Goal: Transaction & Acquisition: Purchase product/service

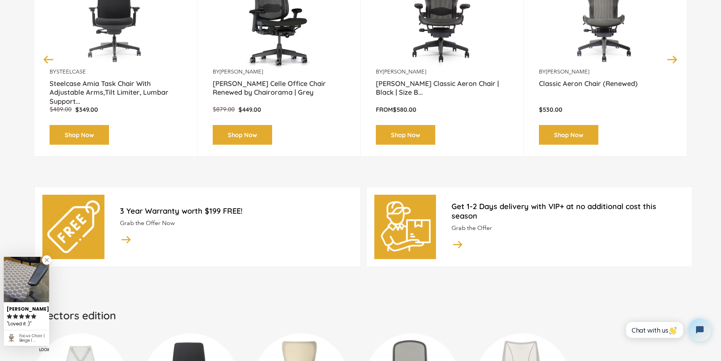
scroll to position [378, 0]
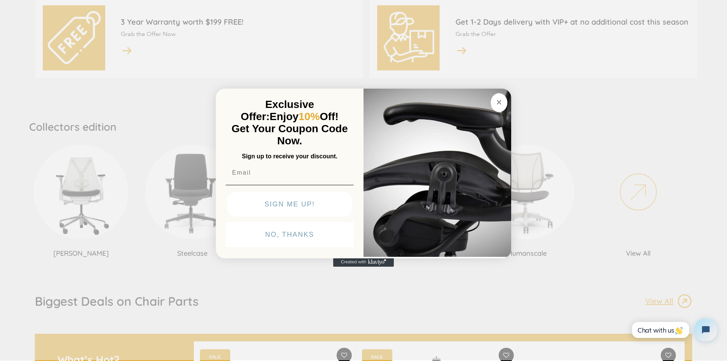
click at [495, 106] on icon "Close dialog" at bounding box center [498, 102] width 9 height 9
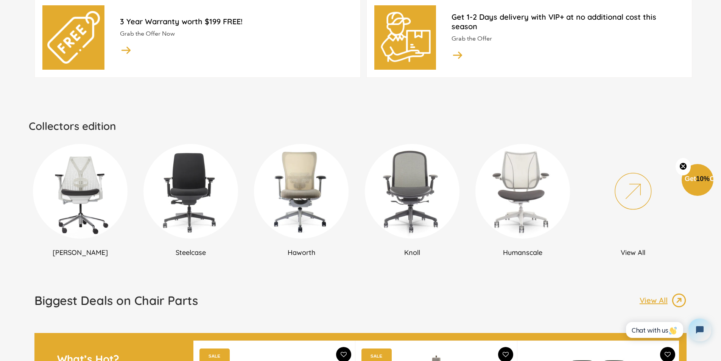
click at [79, 251] on h2 "[PERSON_NAME]" at bounding box center [80, 252] width 103 height 9
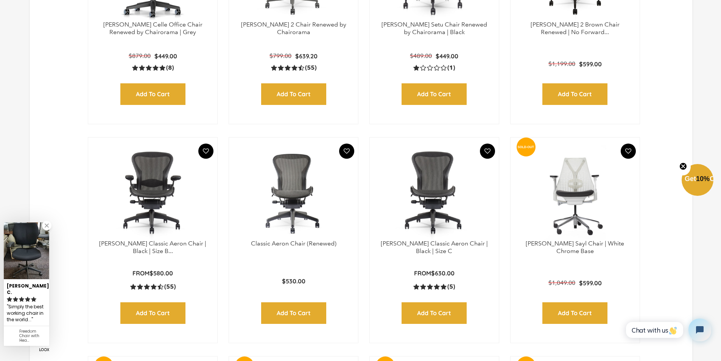
scroll to position [454, 0]
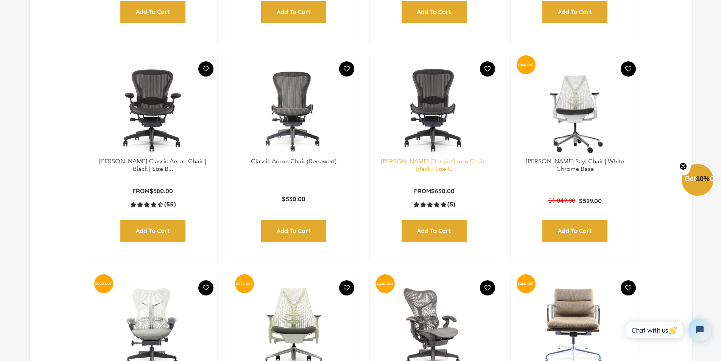
click at [431, 161] on link "[PERSON_NAME] Classic Aeron Chair | Black | Size C" at bounding box center [434, 164] width 107 height 15
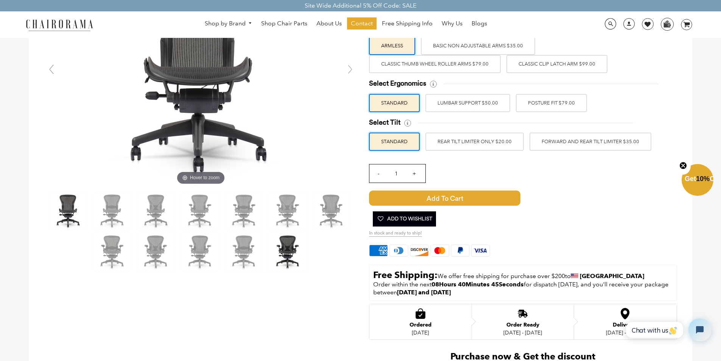
click at [294, 244] on img at bounding box center [288, 252] width 38 height 38
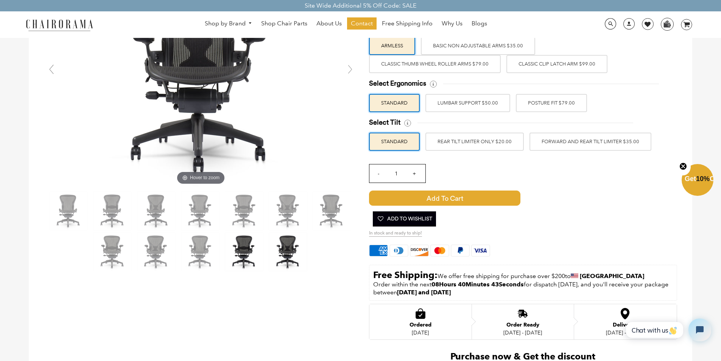
click at [233, 249] on img at bounding box center [244, 252] width 38 height 38
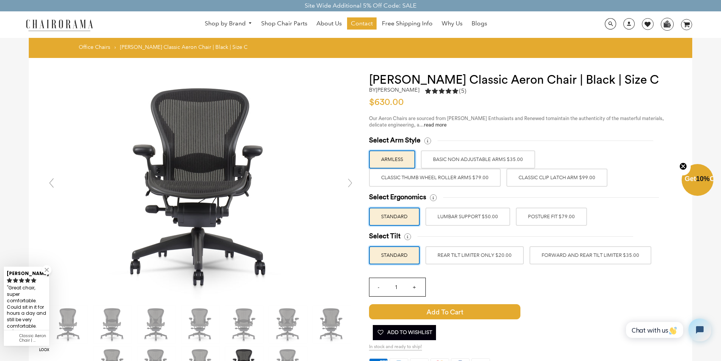
click at [446, 164] on label "BASIC NON ADJUSTABLE ARMS $35.00" at bounding box center [478, 159] width 114 height 18
click at [0, 0] on input "BASIC NON ADJUSTABLE ARMS $35.00" at bounding box center [0, 0] width 0 height 0
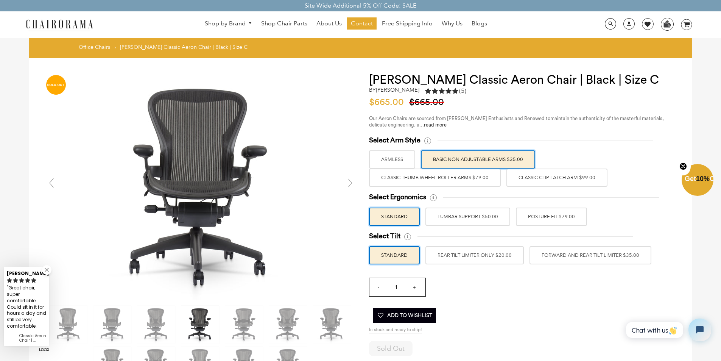
click at [481, 220] on label "LUMBAR SUPPORT $50.00" at bounding box center [467, 216] width 85 height 18
click at [0, 0] on input "LUMBAR SUPPORT $50.00" at bounding box center [0, 0] width 0 height 0
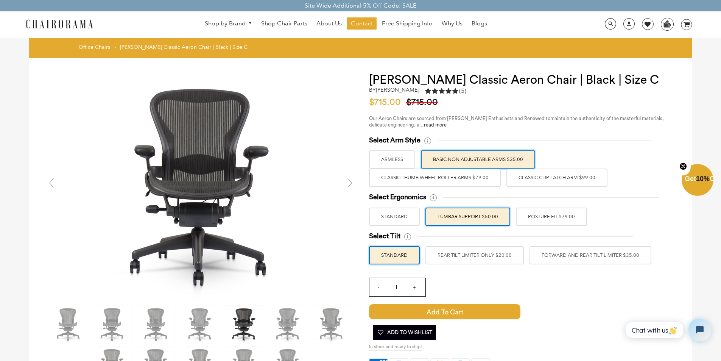
click at [489, 258] on label "REAR TILT LIMITER ONLY $20.00" at bounding box center [474, 255] width 98 height 18
click at [0, 0] on input "REAR TILT LIMITER ONLY $20.00" at bounding box center [0, 0] width 0 height 0
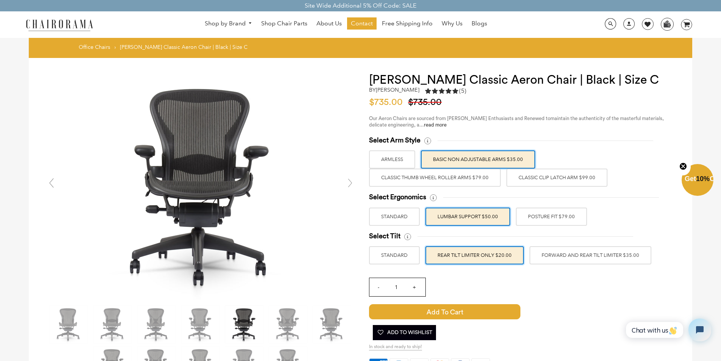
click at [570, 257] on label "FORWARD AND REAR TILT LIMITER $35.00" at bounding box center [590, 255] width 122 height 18
click at [0, 0] on input "FORWARD AND REAR TILT LIMITER $35.00" at bounding box center [0, 0] width 0 height 0
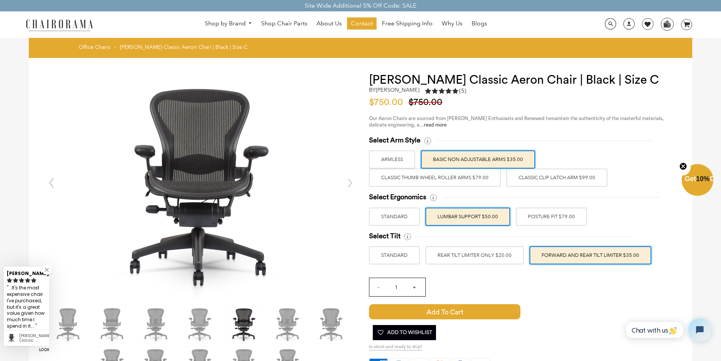
click at [476, 257] on label "REAR TILT LIMITER ONLY $20.00" at bounding box center [474, 255] width 98 height 18
click at [0, 0] on input "REAR TILT LIMITER ONLY $20.00" at bounding box center [0, 0] width 0 height 0
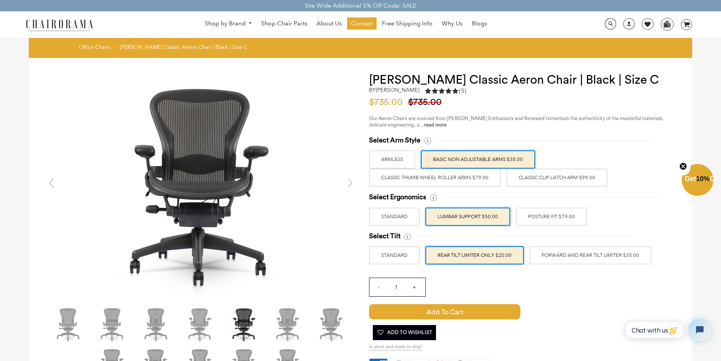
click at [403, 252] on label "STANDARD" at bounding box center [394, 255] width 51 height 18
click at [0, 0] on input "STANDARD" at bounding box center [0, 0] width 0 height 0
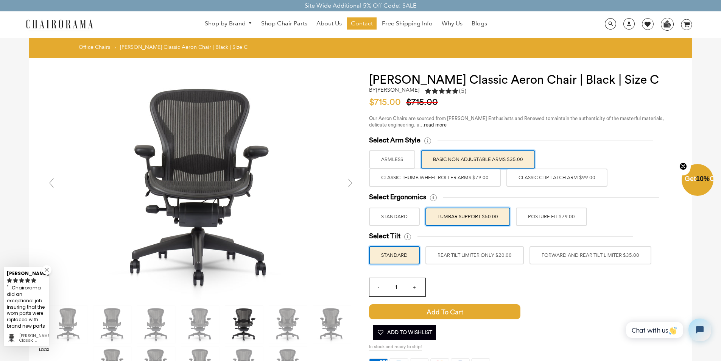
click at [462, 256] on label "REAR TILT LIMITER ONLY $20.00" at bounding box center [474, 255] width 98 height 18
click at [0, 0] on input "REAR TILT LIMITER ONLY $20.00" at bounding box center [0, 0] width 0 height 0
